Goal: Task Accomplishment & Management: Use online tool/utility

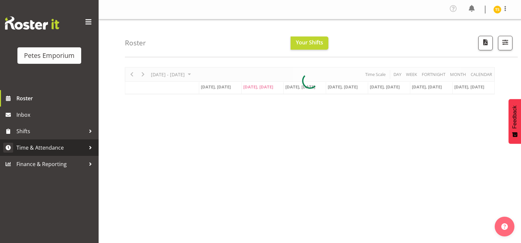
click at [45, 152] on span "Time & Attendance" at bounding box center [50, 148] width 69 height 10
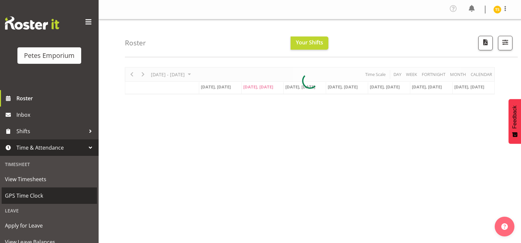
click at [36, 196] on span "GPS Time Clock" at bounding box center [49, 196] width 89 height 10
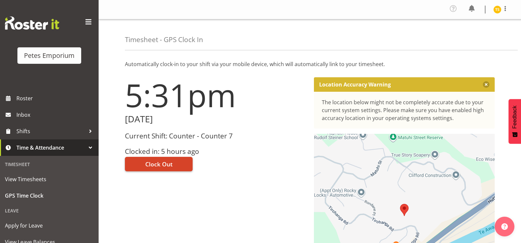
click at [159, 168] on span "Clock Out" at bounding box center [158, 164] width 27 height 9
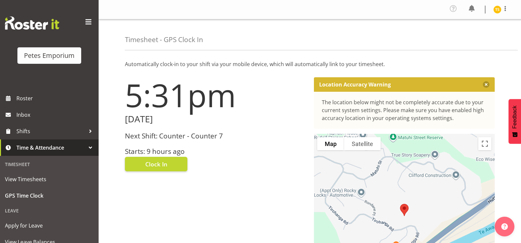
click at [496, 12] on img at bounding box center [497, 10] width 8 height 8
click at [469, 41] on link "Log Out" at bounding box center [477, 36] width 63 height 12
